Goal: Complete application form

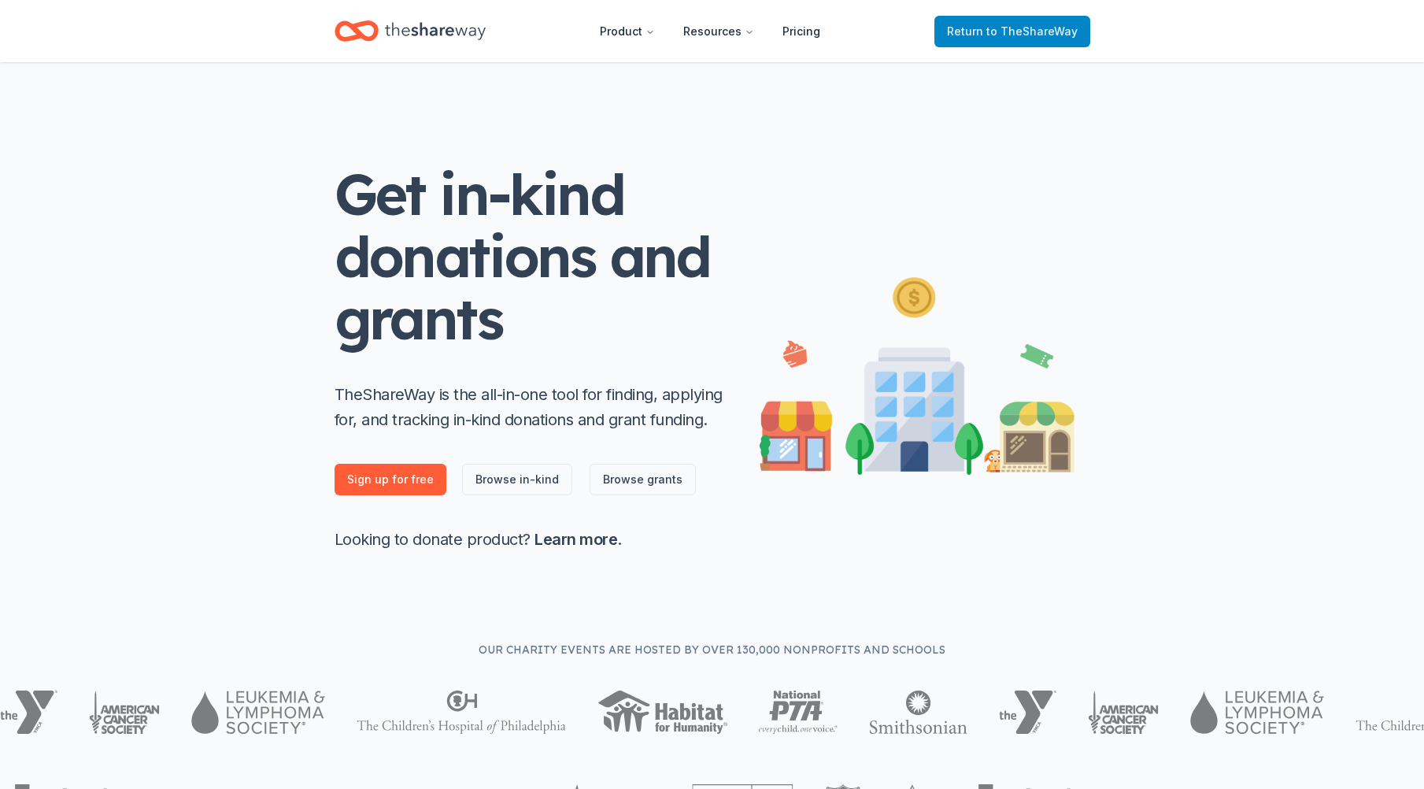
click at [1031, 40] on span "Return to TheShareWay" at bounding box center [1012, 31] width 131 height 19
click at [1016, 35] on span "to TheShareWay" at bounding box center [1031, 30] width 91 height 13
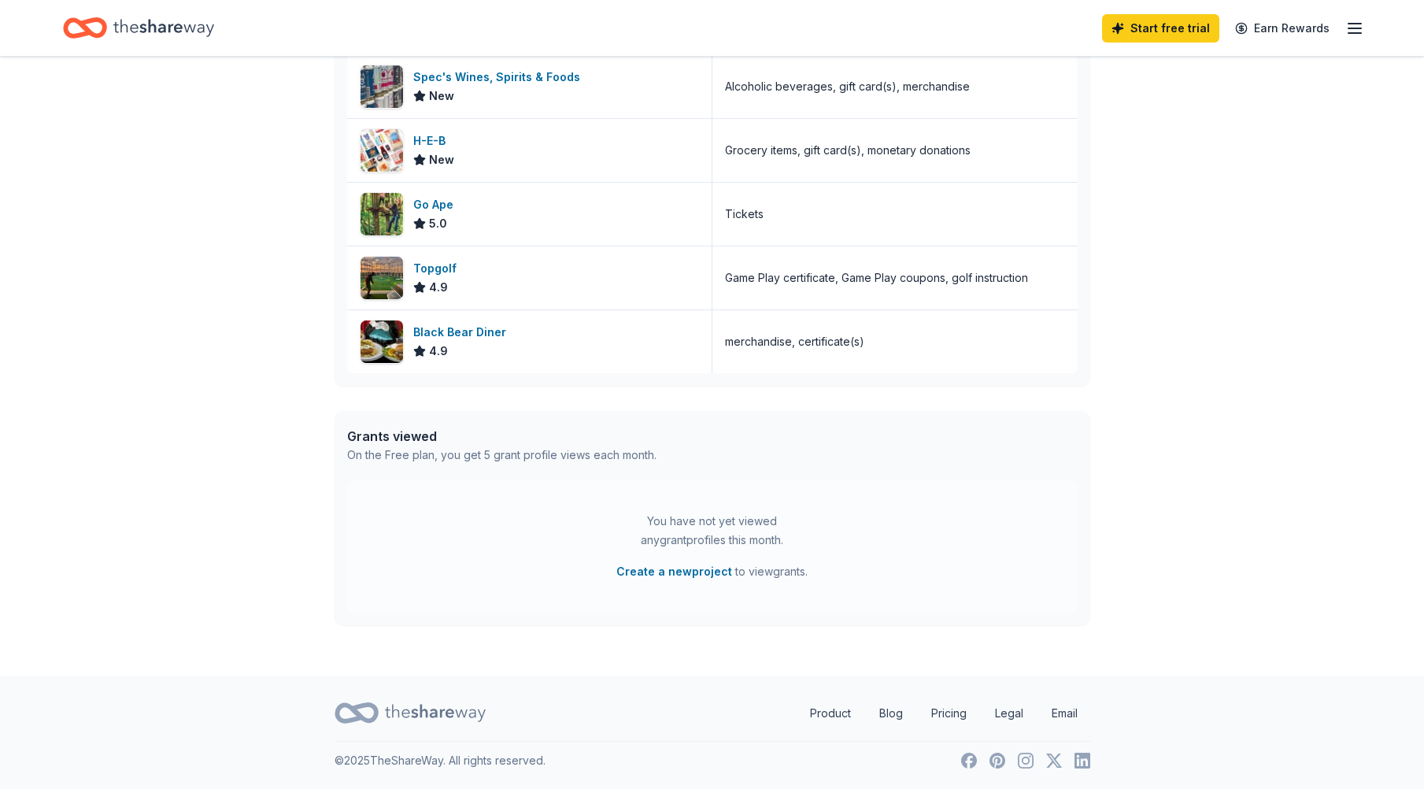
scroll to position [382, 0]
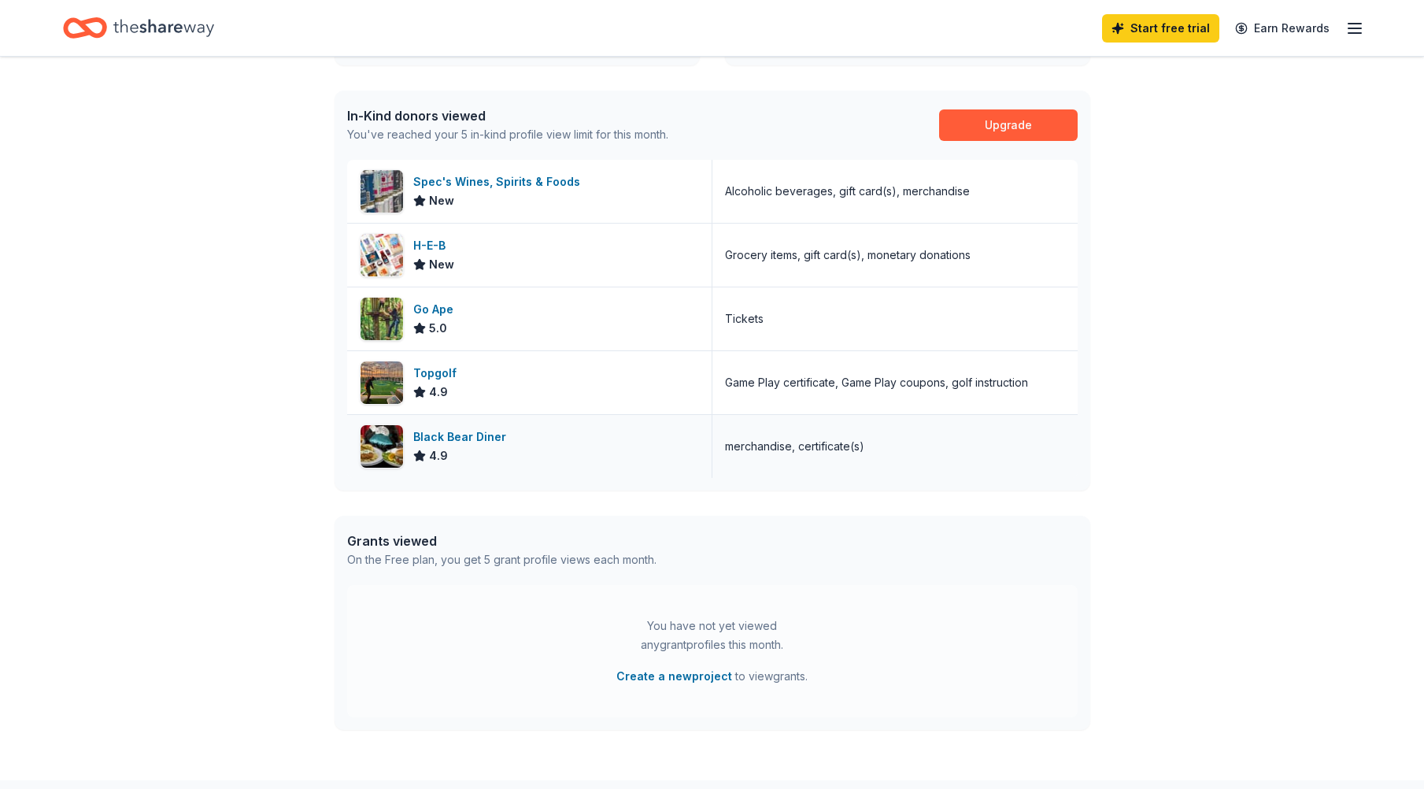
click at [478, 440] on div "Black Bear Diner" at bounding box center [462, 436] width 99 height 19
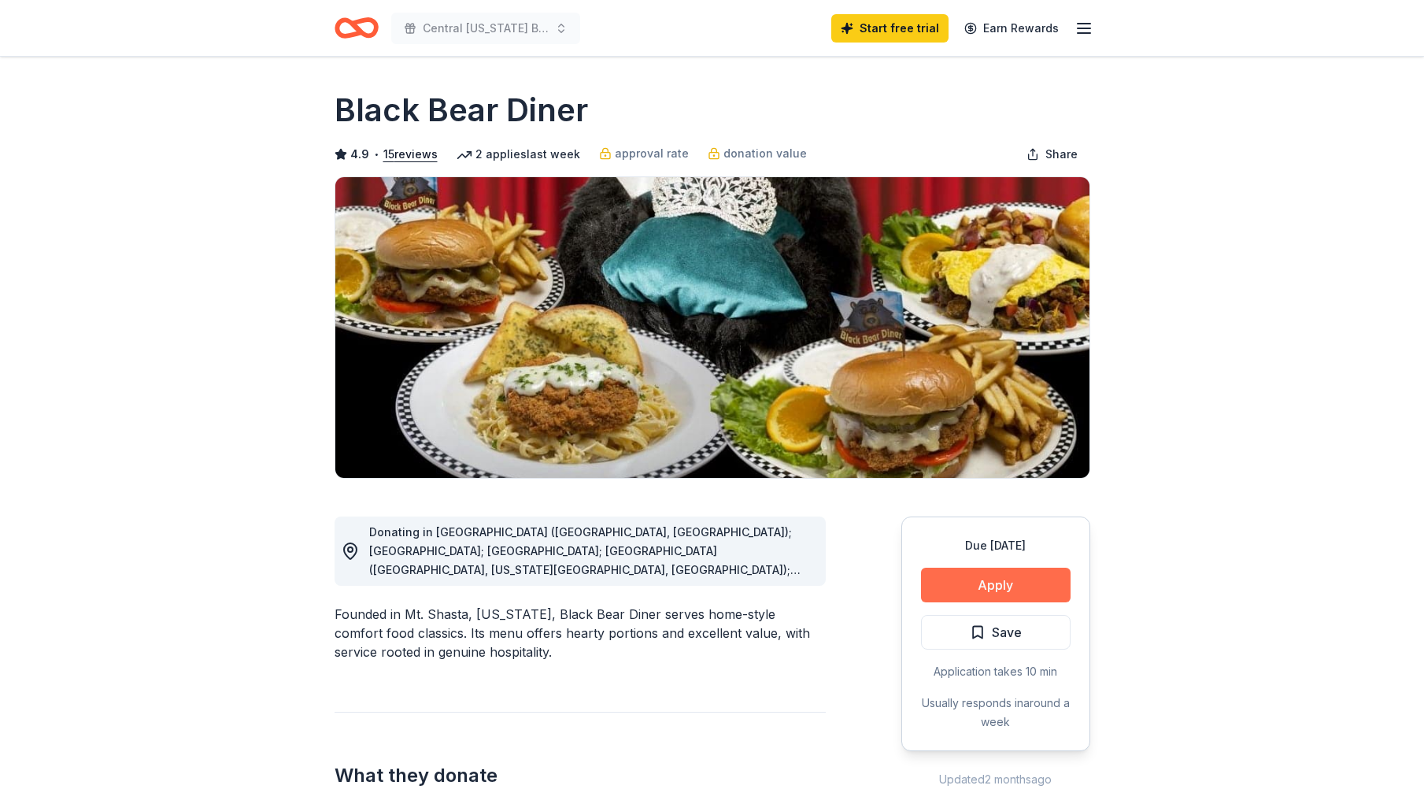
click at [988, 579] on button "Apply" at bounding box center [996, 585] width 150 height 35
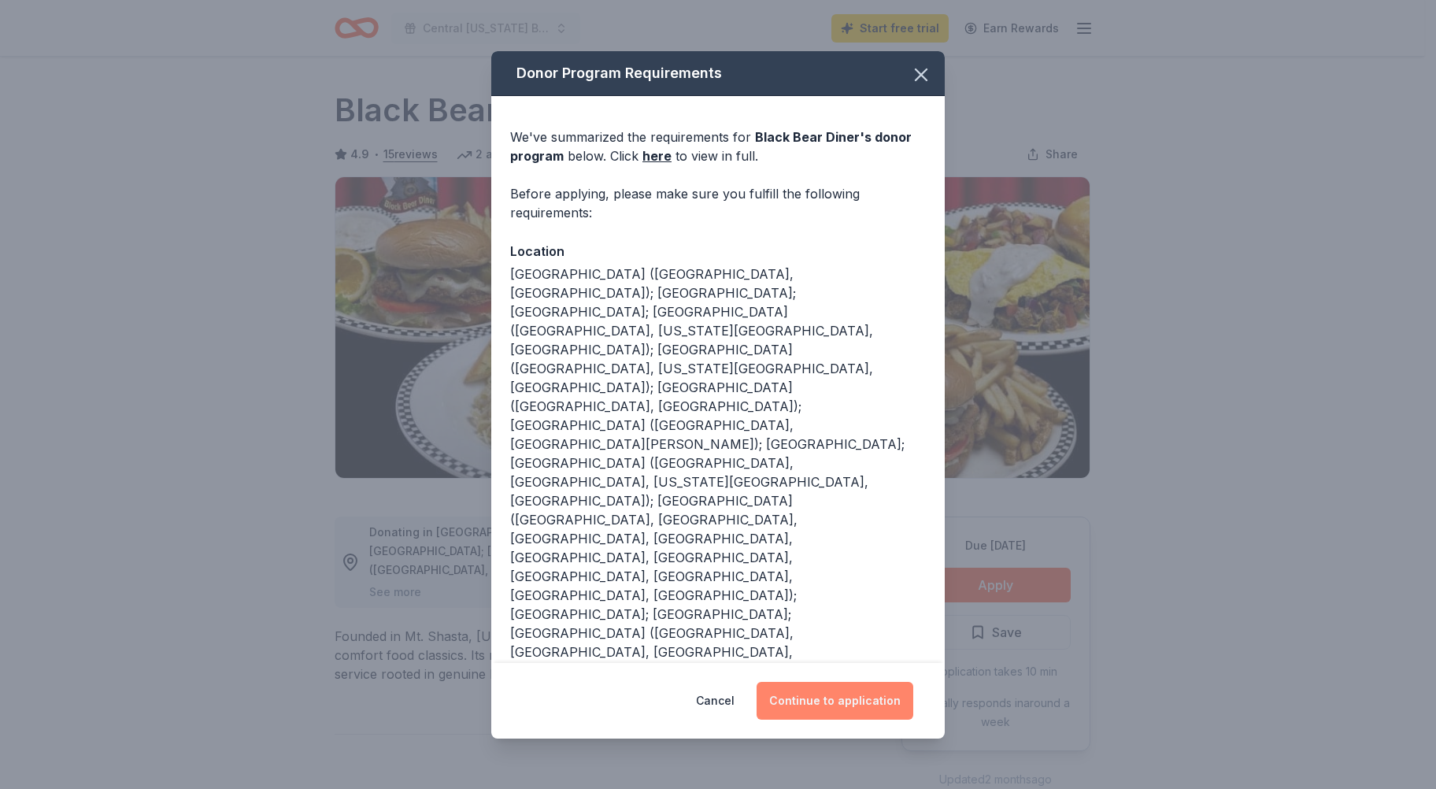
click at [858, 682] on button "Continue to application" at bounding box center [835, 701] width 157 height 38
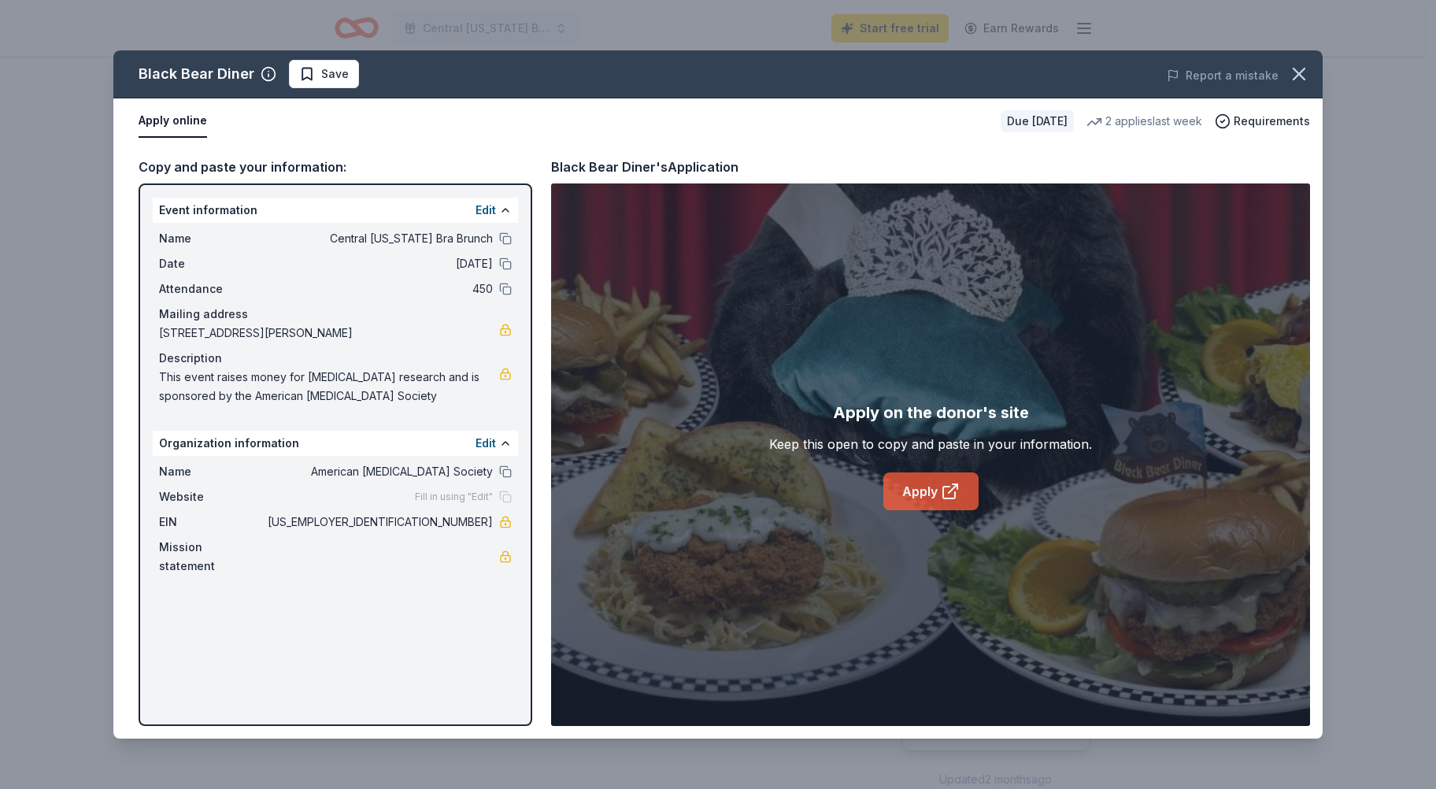
click at [946, 494] on icon at bounding box center [950, 491] width 19 height 19
